Goal: Task Accomplishment & Management: Use online tool/utility

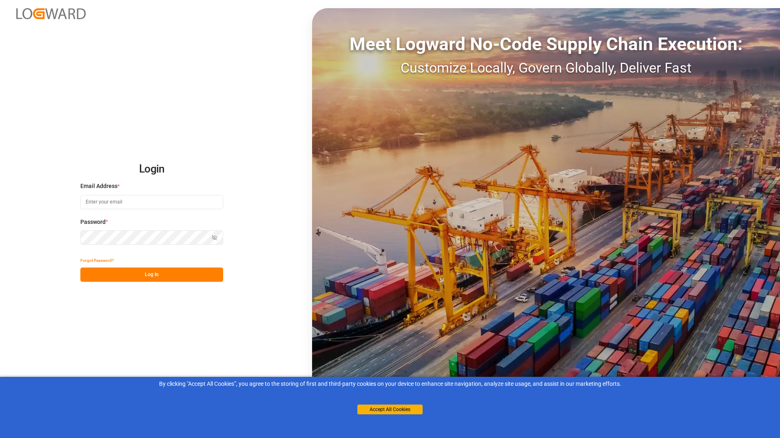
click at [109, 203] on input at bounding box center [151, 202] width 143 height 14
type input "[PERSON_NAME][EMAIL_ADDRESS][DOMAIN_NAME]"
click at [169, 276] on button "Log In" at bounding box center [151, 275] width 143 height 14
click at [215, 238] on icon "button" at bounding box center [215, 237] width 5 height 5
click at [214, 238] on circle "button" at bounding box center [215, 238] width 2 height 2
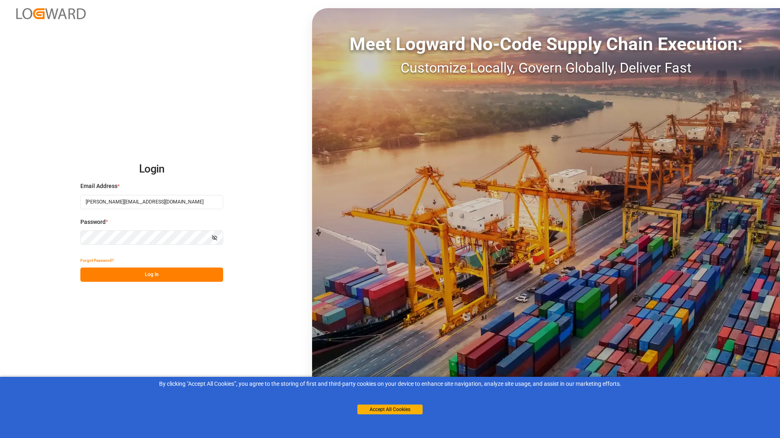
click at [187, 276] on button "Log In" at bounding box center [151, 275] width 143 height 14
click at [213, 238] on icon "button" at bounding box center [215, 238] width 6 height 6
click at [176, 277] on button "Log In" at bounding box center [151, 275] width 143 height 14
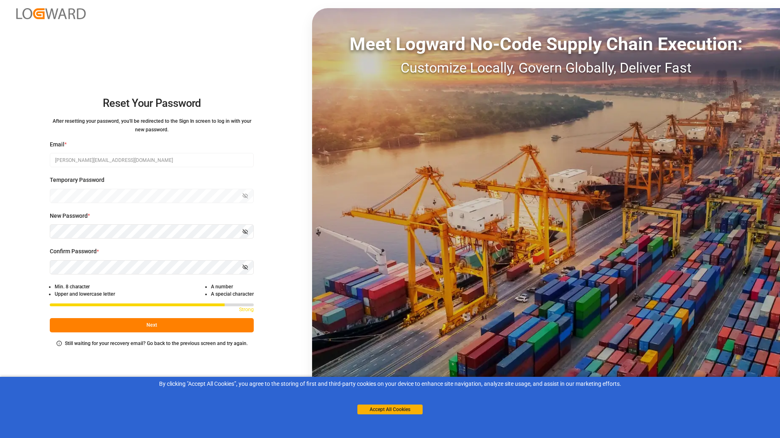
click at [155, 327] on button "Next" at bounding box center [152, 325] width 204 height 14
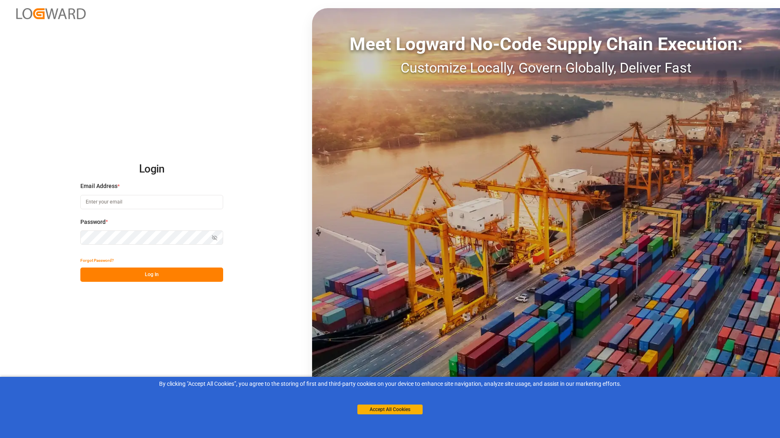
click at [104, 202] on input at bounding box center [151, 202] width 143 height 14
type input "[PERSON_NAME][EMAIL_ADDRESS][DOMAIN_NAME]"
click at [154, 277] on button "Log In" at bounding box center [151, 275] width 143 height 14
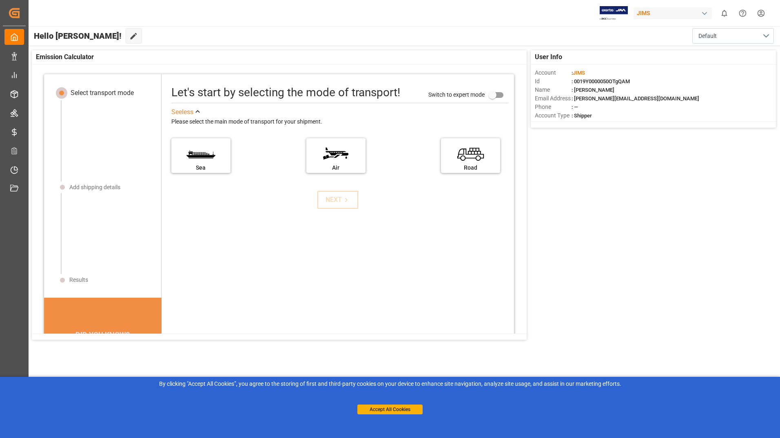
click at [592, 290] on div "User Info Account : [PERSON_NAME] Id : 0019Y0000050OTgQAM Name : [PERSON_NAME] …" at bounding box center [404, 195] width 752 height 298
click at [210, 164] on label "Sea" at bounding box center [200, 153] width 61 height 34
click at [0, 0] on input "Sea" at bounding box center [0, 0] width 0 height 0
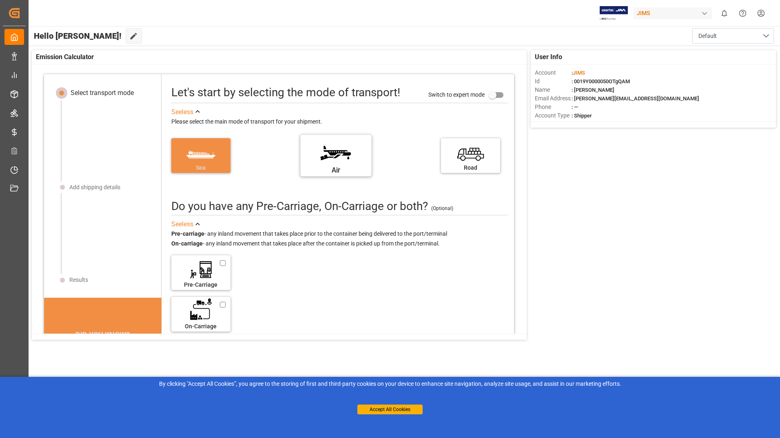
click at [330, 160] on label "Air" at bounding box center [335, 153] width 61 height 34
click at [0, 0] on input "Air" at bounding box center [0, 0] width 0 height 0
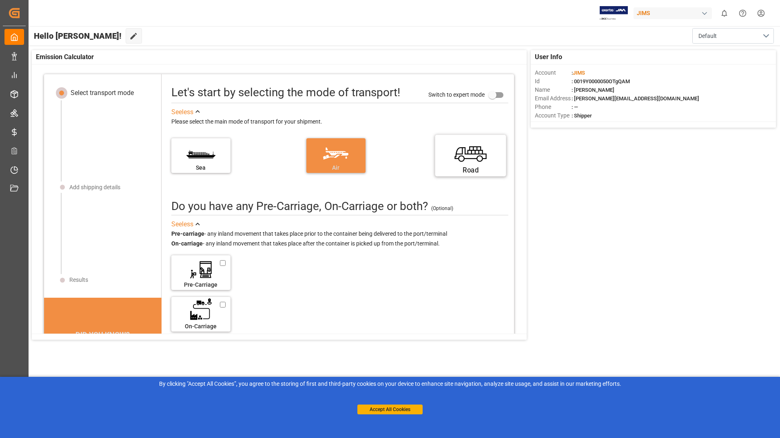
click at [465, 161] on label "Road" at bounding box center [470, 153] width 61 height 34
click at [0, 0] on input "Road" at bounding box center [0, 0] width 0 height 0
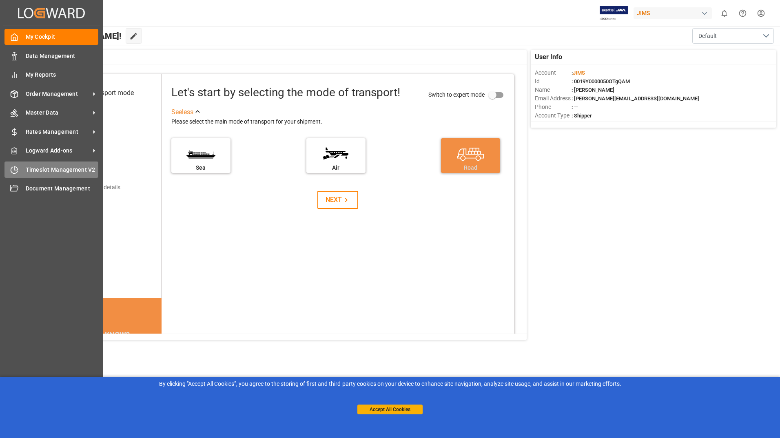
click at [31, 168] on span "Timeslot Management V2" at bounding box center [62, 170] width 73 height 9
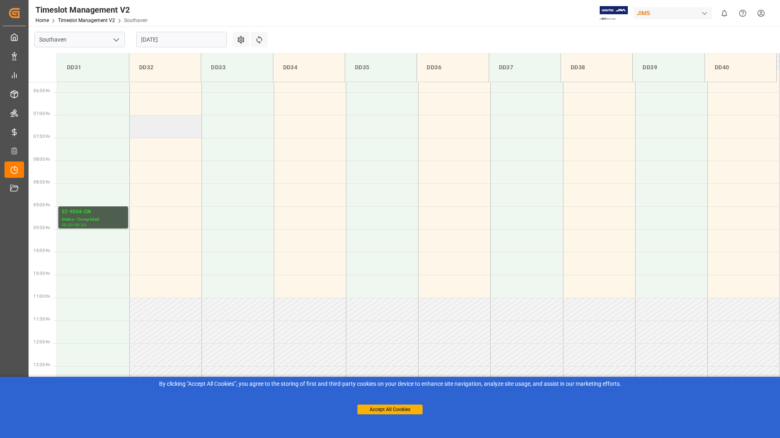
scroll to position [288, 0]
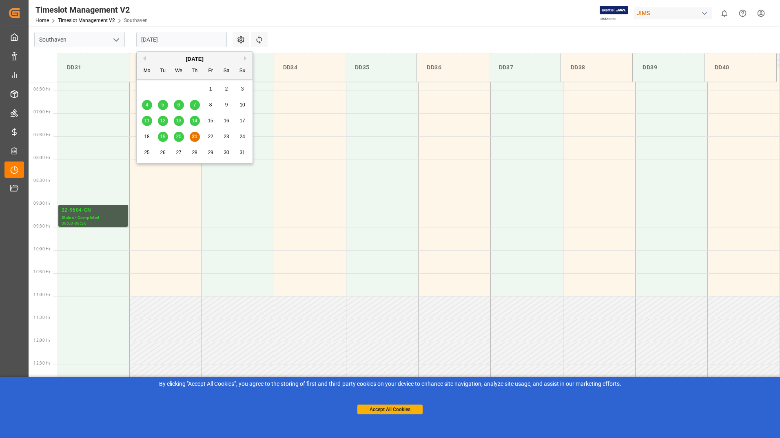
click at [177, 39] on input "21.08.2025" at bounding box center [181, 40] width 91 height 16
click at [179, 137] on span "20" at bounding box center [178, 137] width 5 height 6
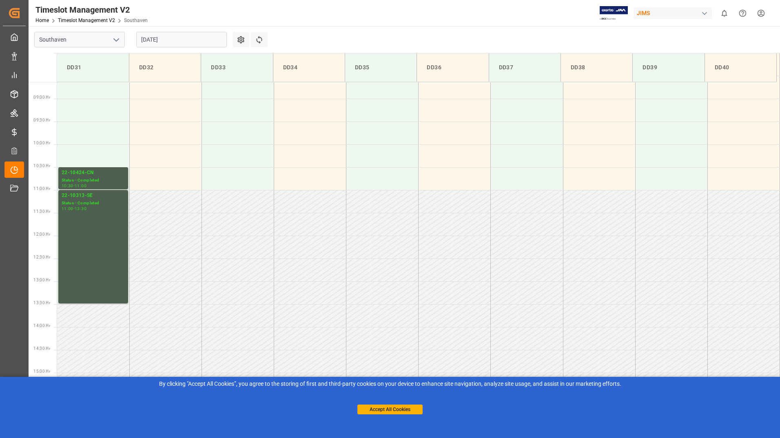
scroll to position [452, 0]
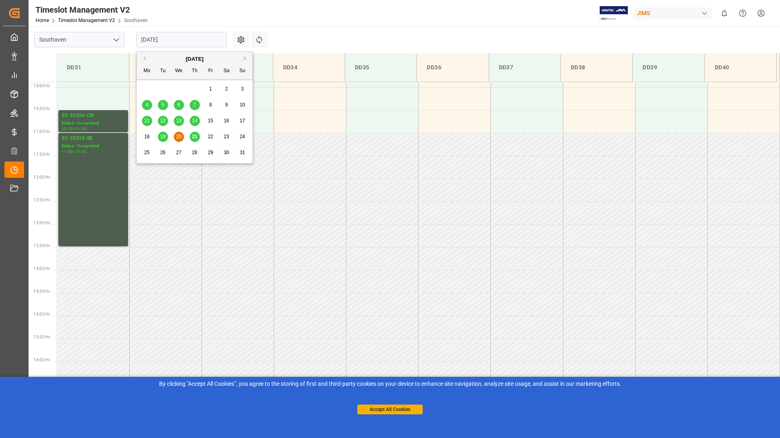
click at [176, 41] on input "20.08.2025" at bounding box center [181, 40] width 91 height 16
click at [163, 137] on span "19" at bounding box center [162, 137] width 5 height 6
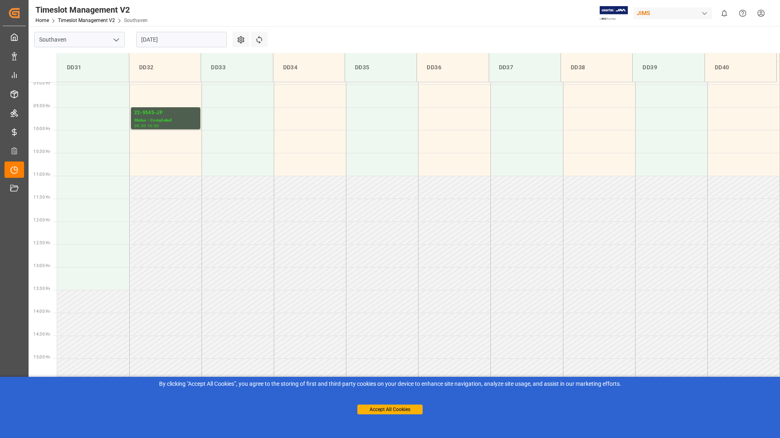
scroll to position [370, 0]
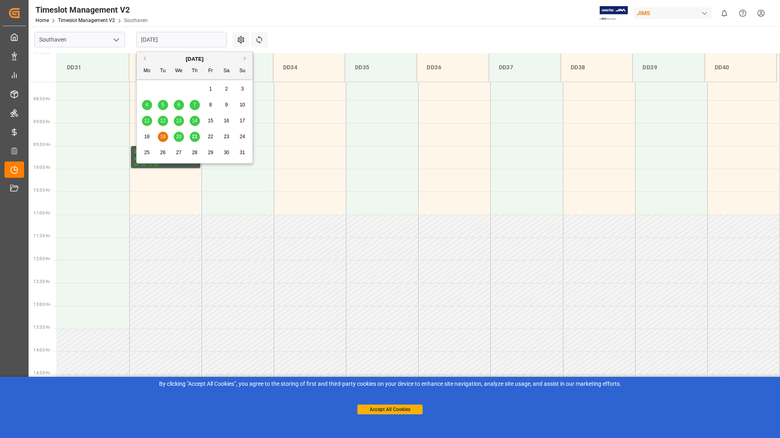
click at [174, 40] on input "19.08.2025" at bounding box center [181, 40] width 91 height 16
click at [211, 137] on span "22" at bounding box center [210, 137] width 5 height 6
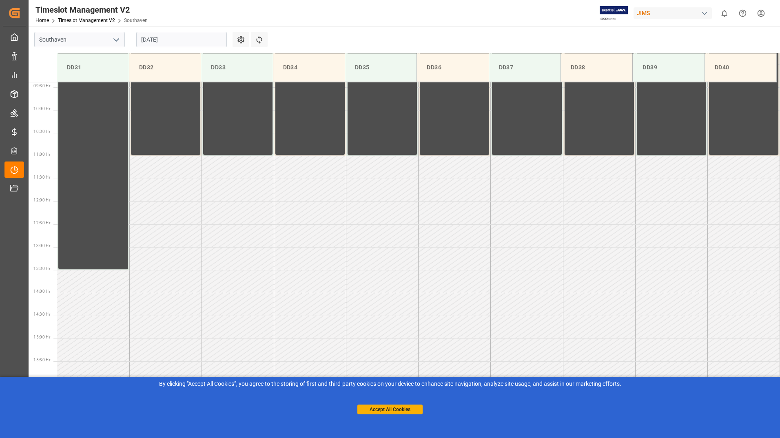
scroll to position [452, 0]
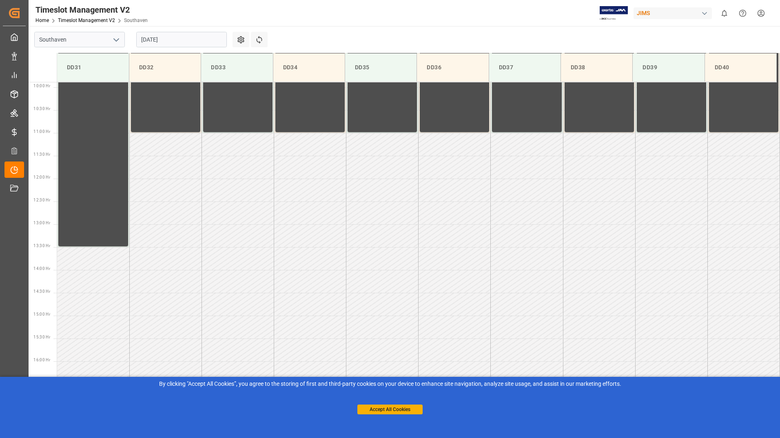
click at [172, 39] on input "22.08.2025" at bounding box center [181, 40] width 91 height 16
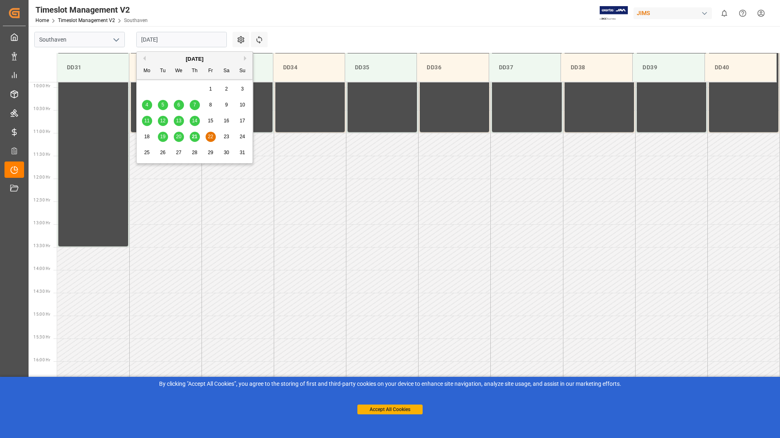
click at [194, 137] on span "21" at bounding box center [194, 137] width 5 height 6
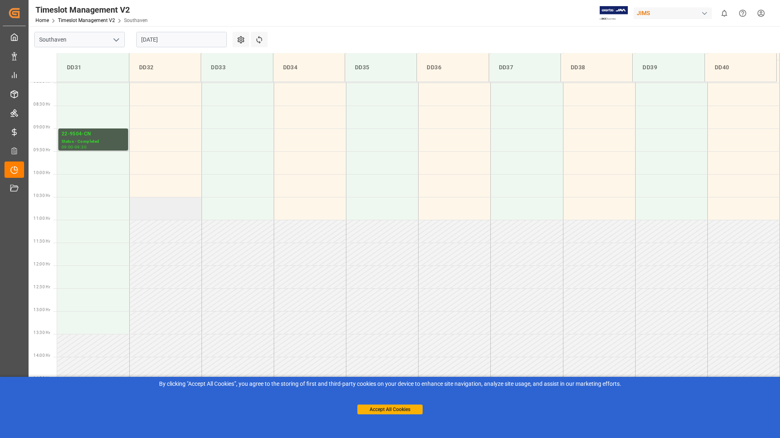
scroll to position [329, 0]
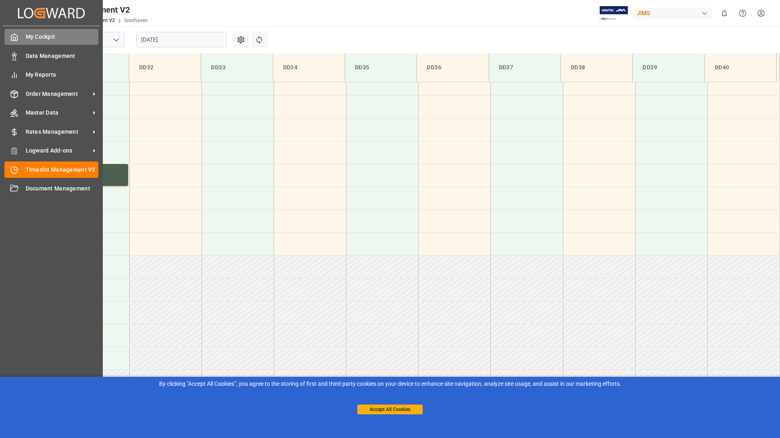
click at [24, 37] on div "My Cockpit My Cockpit" at bounding box center [51, 37] width 94 height 16
